Goal: Task Accomplishment & Management: Manage account settings

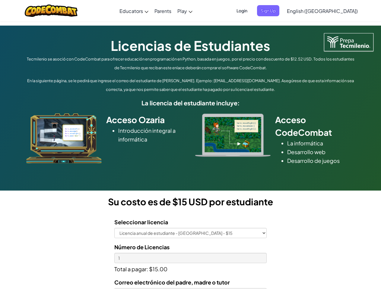
click at [191, 145] on div at bounding box center [233, 135] width 84 height 43
click at [251, 11] on span "Login" at bounding box center [242, 10] width 18 height 11
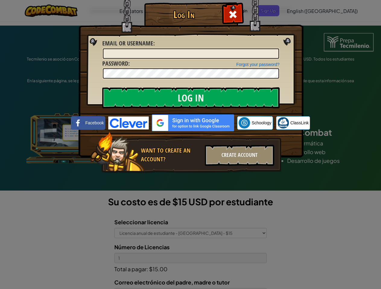
click at [305, 11] on div "Log In Unknown Error Email or Username : Forgot your password? Password : Log I…" at bounding box center [190, 144] width 381 height 289
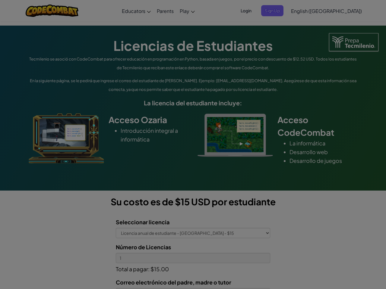
click at [305, 11] on div "Log In Unknown Error Email or Username : Forgot your password? Password : Log I…" at bounding box center [193, 144] width 386 height 289
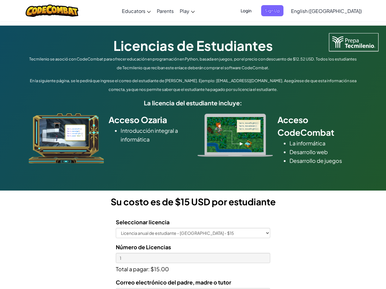
click at [337, 11] on div at bounding box center [193, 144] width 386 height 289
